Goal: Check status: Check status

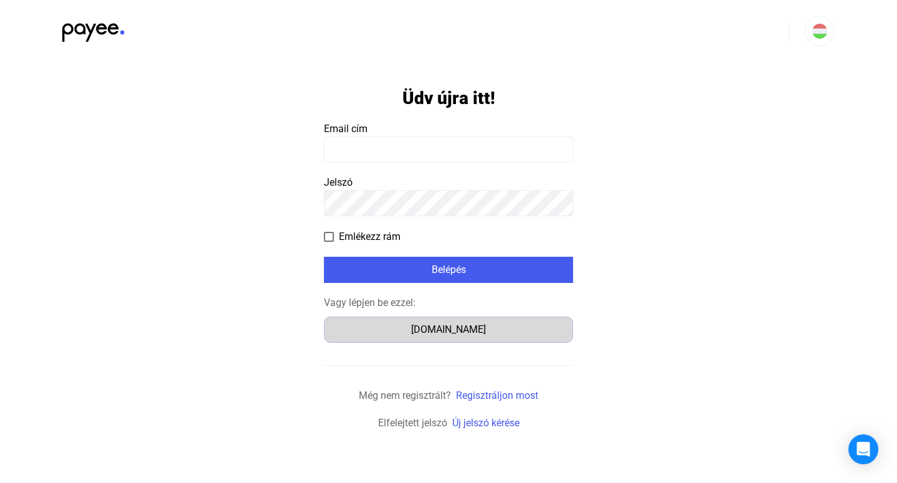
click at [489, 327] on div "[DOMAIN_NAME]" at bounding box center [448, 329] width 240 height 15
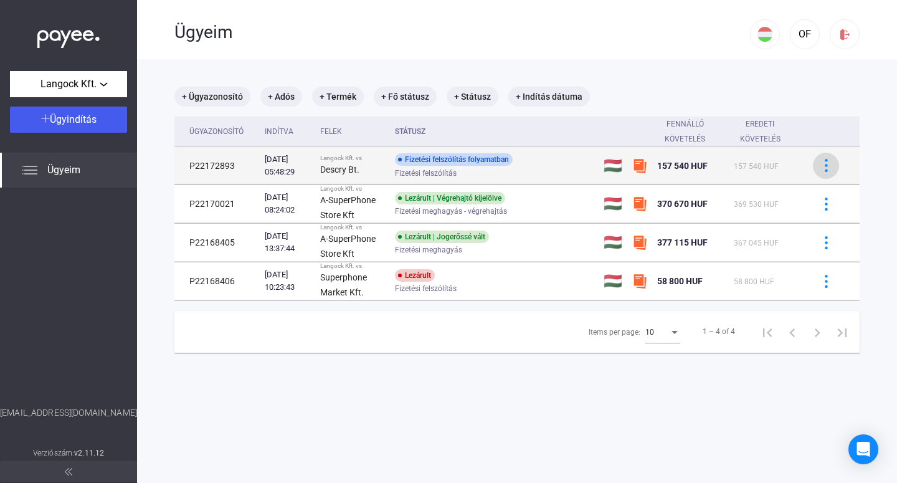
click at [814, 172] on button at bounding box center [825, 166] width 26 height 26
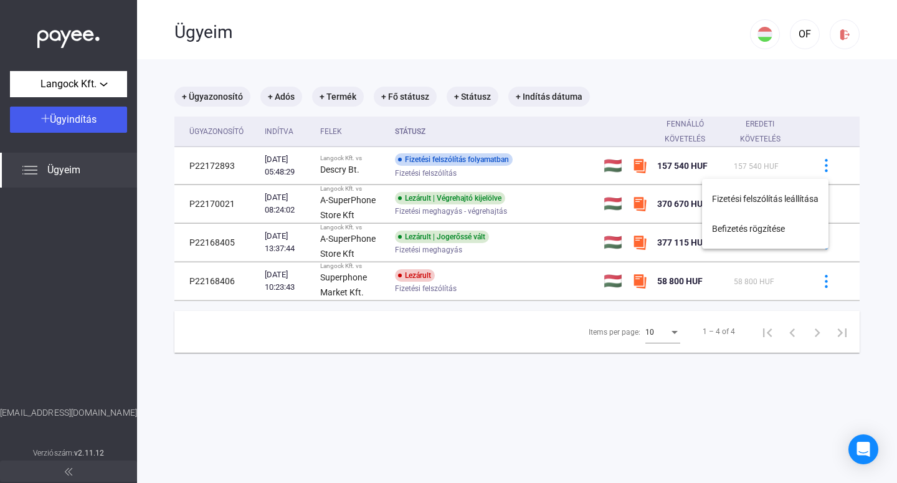
click at [486, 179] on div at bounding box center [448, 241] width 897 height 483
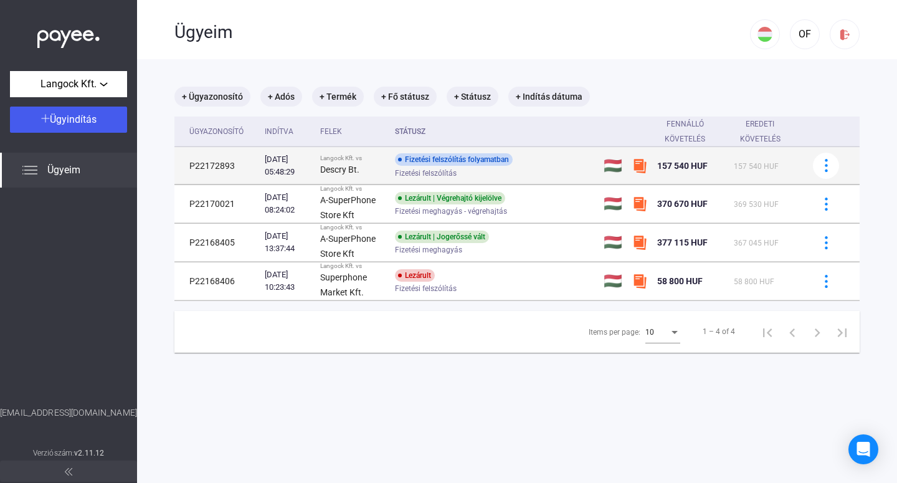
click at [366, 158] on div "Langock Kft. vs" at bounding box center [352, 157] width 65 height 7
